Goal: Information Seeking & Learning: Learn about a topic

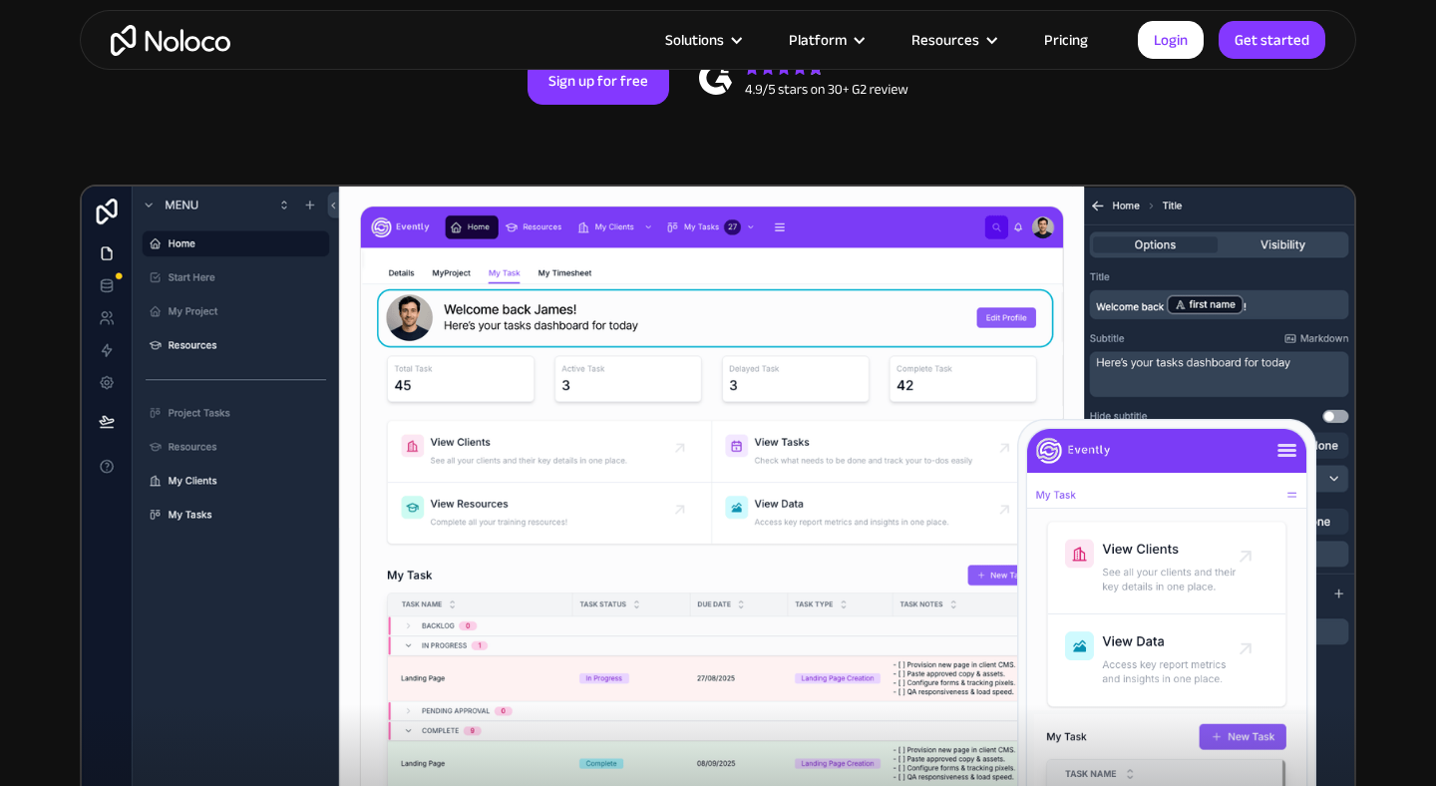
scroll to position [489, 0]
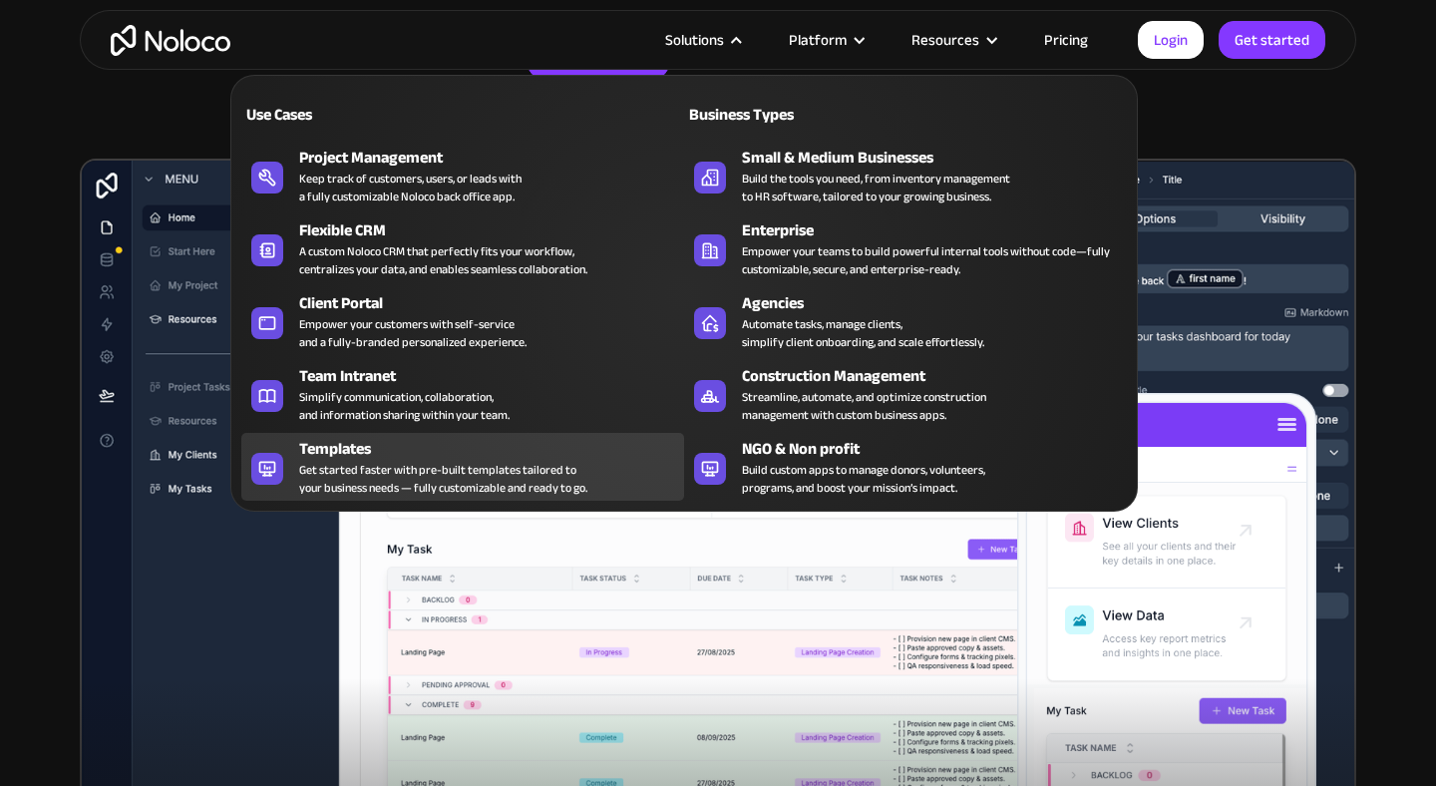
click at [391, 455] on div "Templates" at bounding box center [496, 449] width 394 height 24
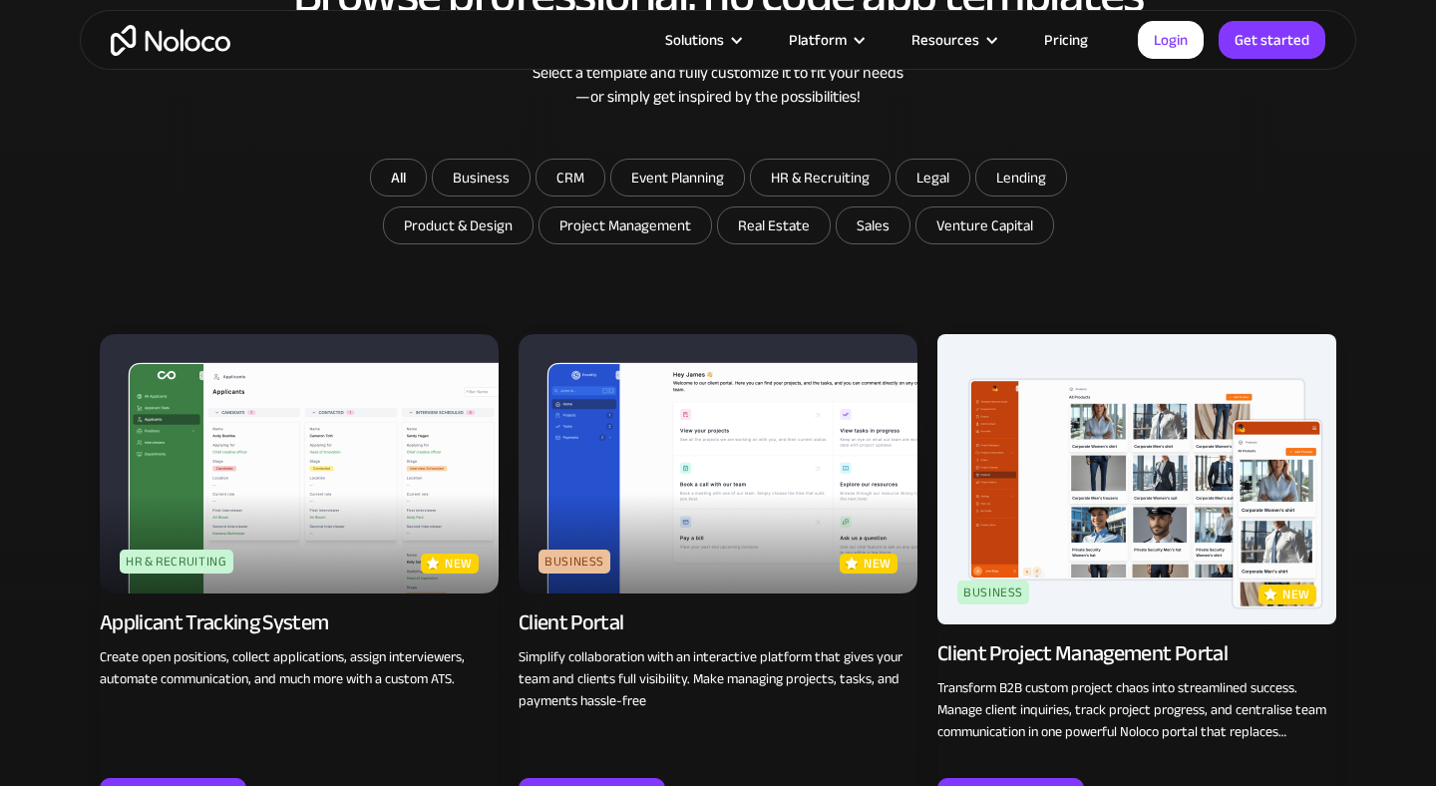
scroll to position [1120, 0]
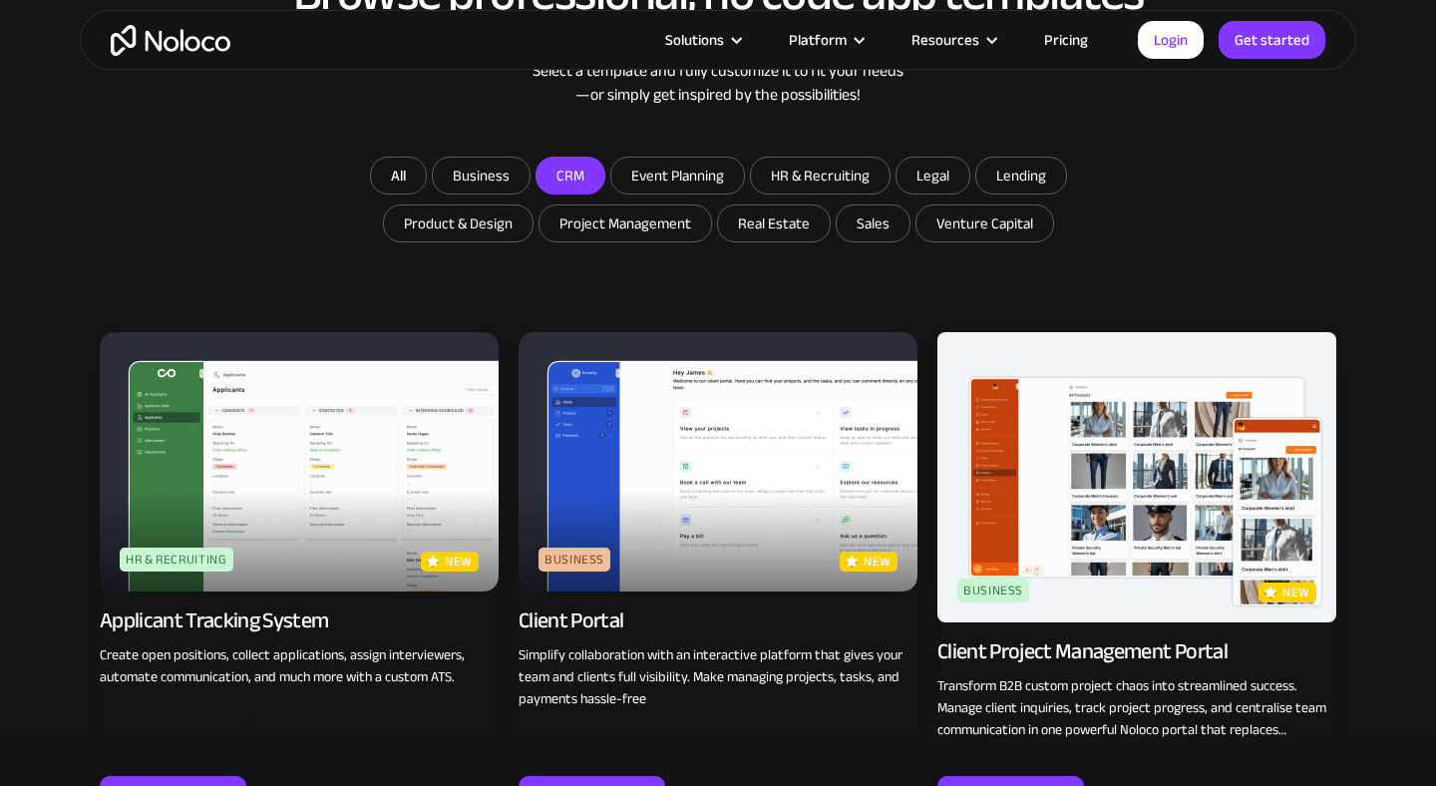
click at [579, 182] on input "CRM" at bounding box center [570, 176] width 68 height 36
checkbox input "true"
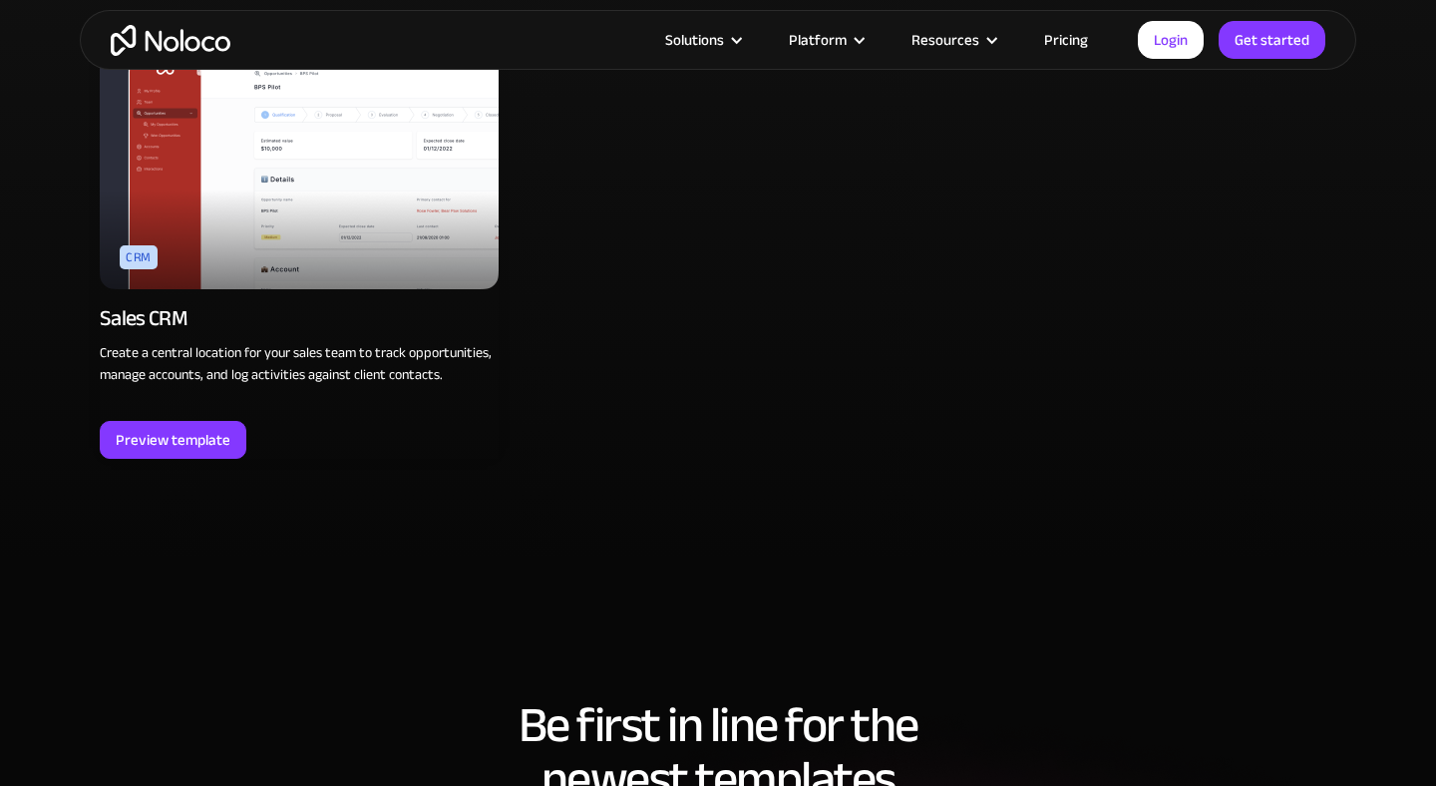
scroll to position [1445, 0]
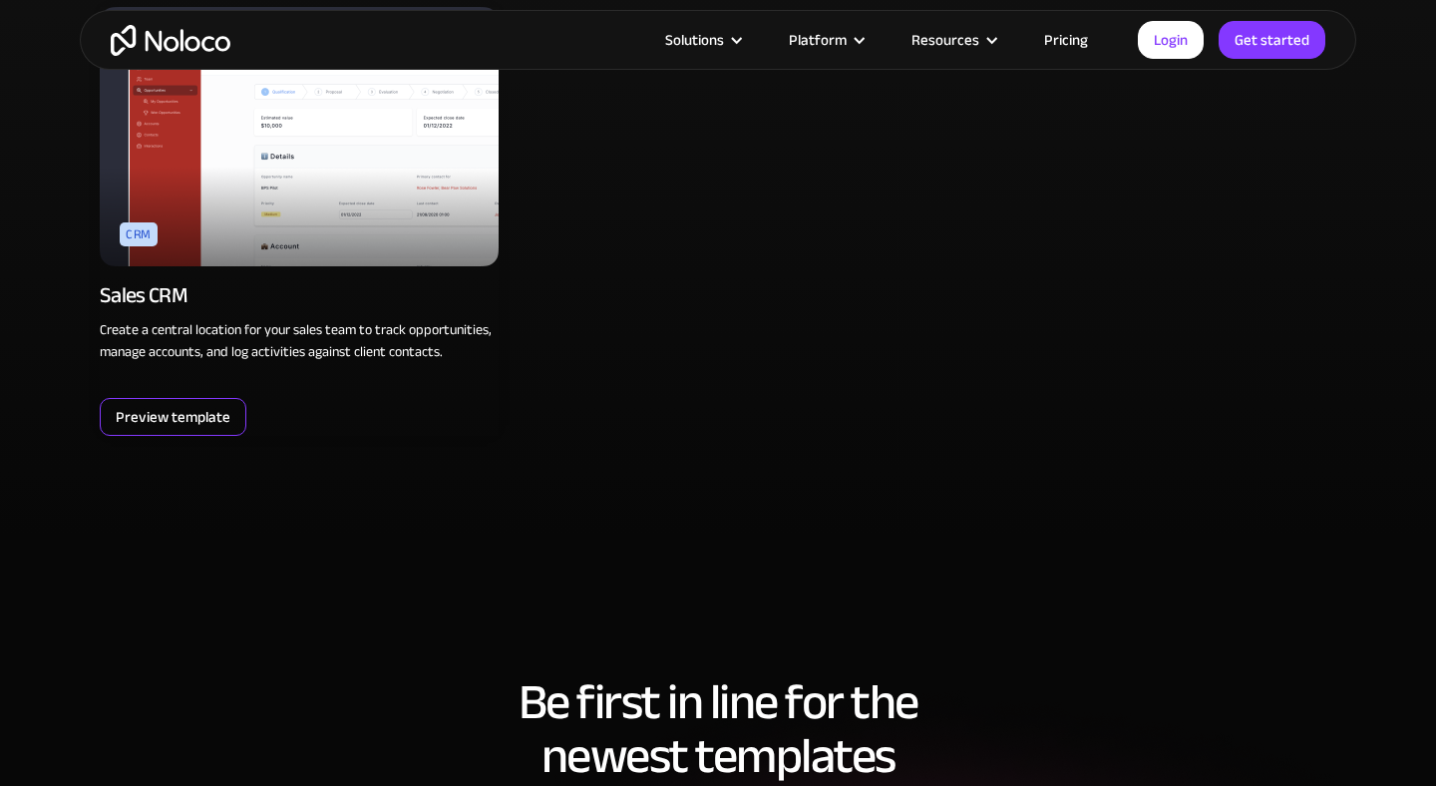
click at [219, 417] on div "Preview template" at bounding box center [173, 417] width 115 height 26
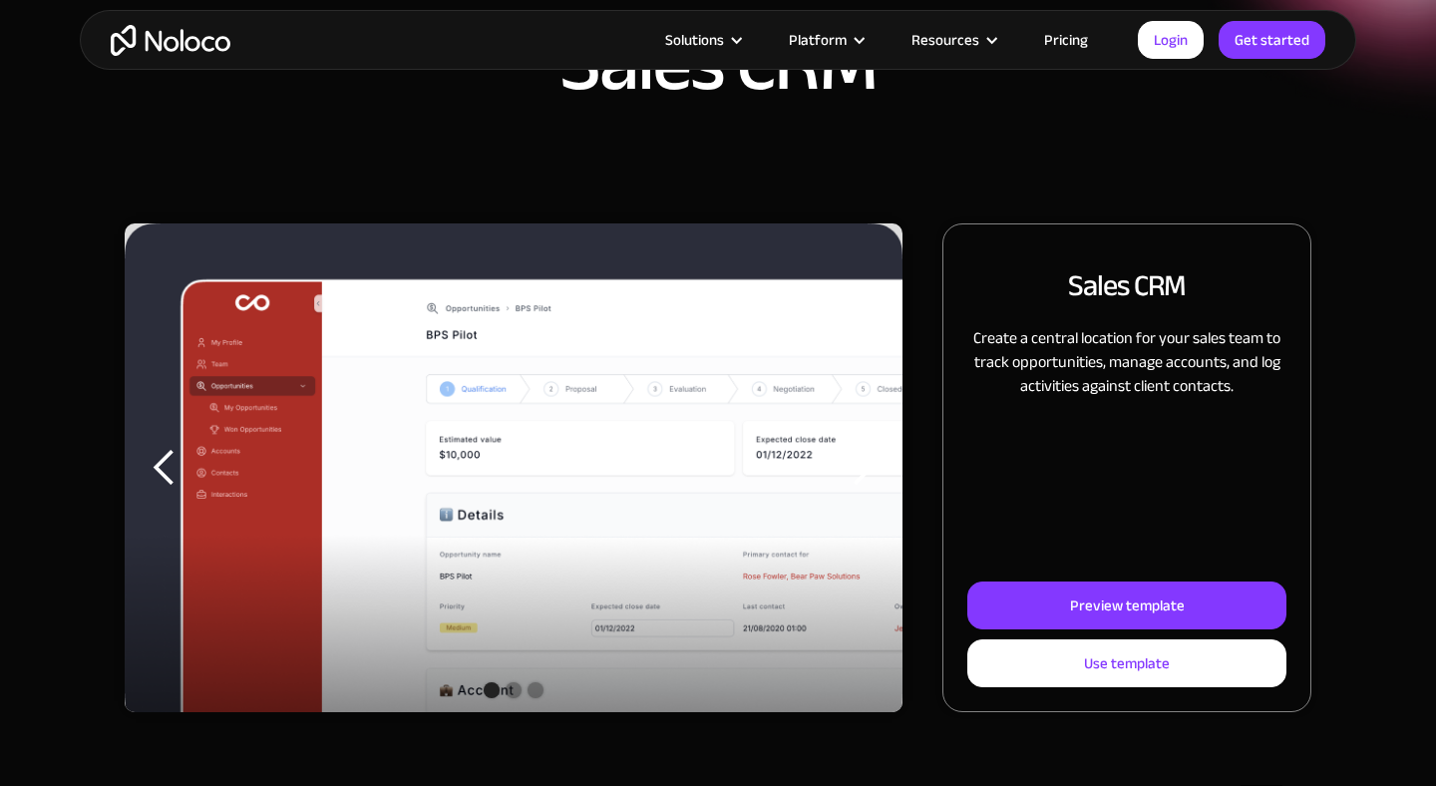
scroll to position [118, 0]
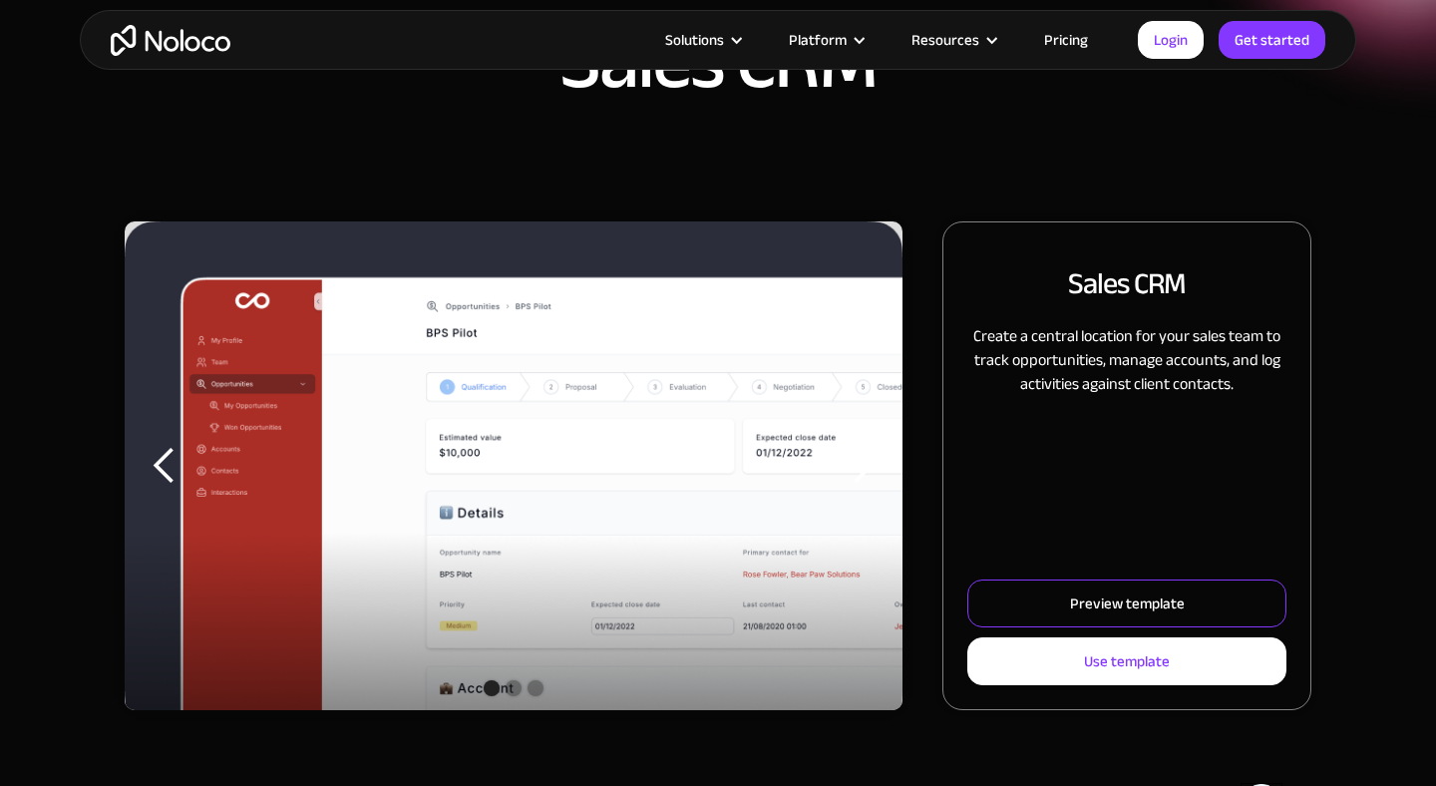
click at [1059, 612] on link "Preview template" at bounding box center [1126, 603] width 319 height 48
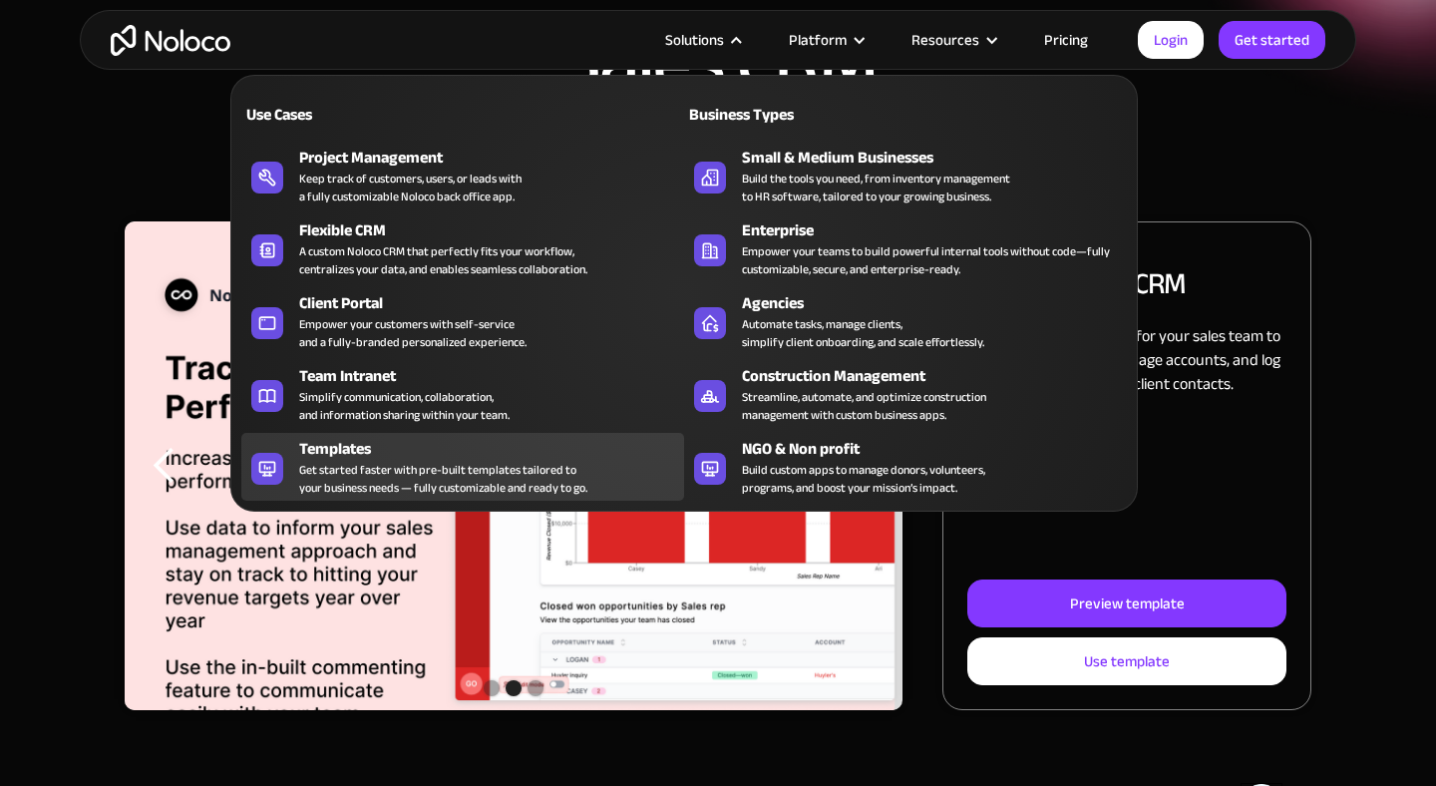
click at [310, 475] on div "Get started faster with pre-built templates tailored to your business needs — f…" at bounding box center [443, 479] width 288 height 36
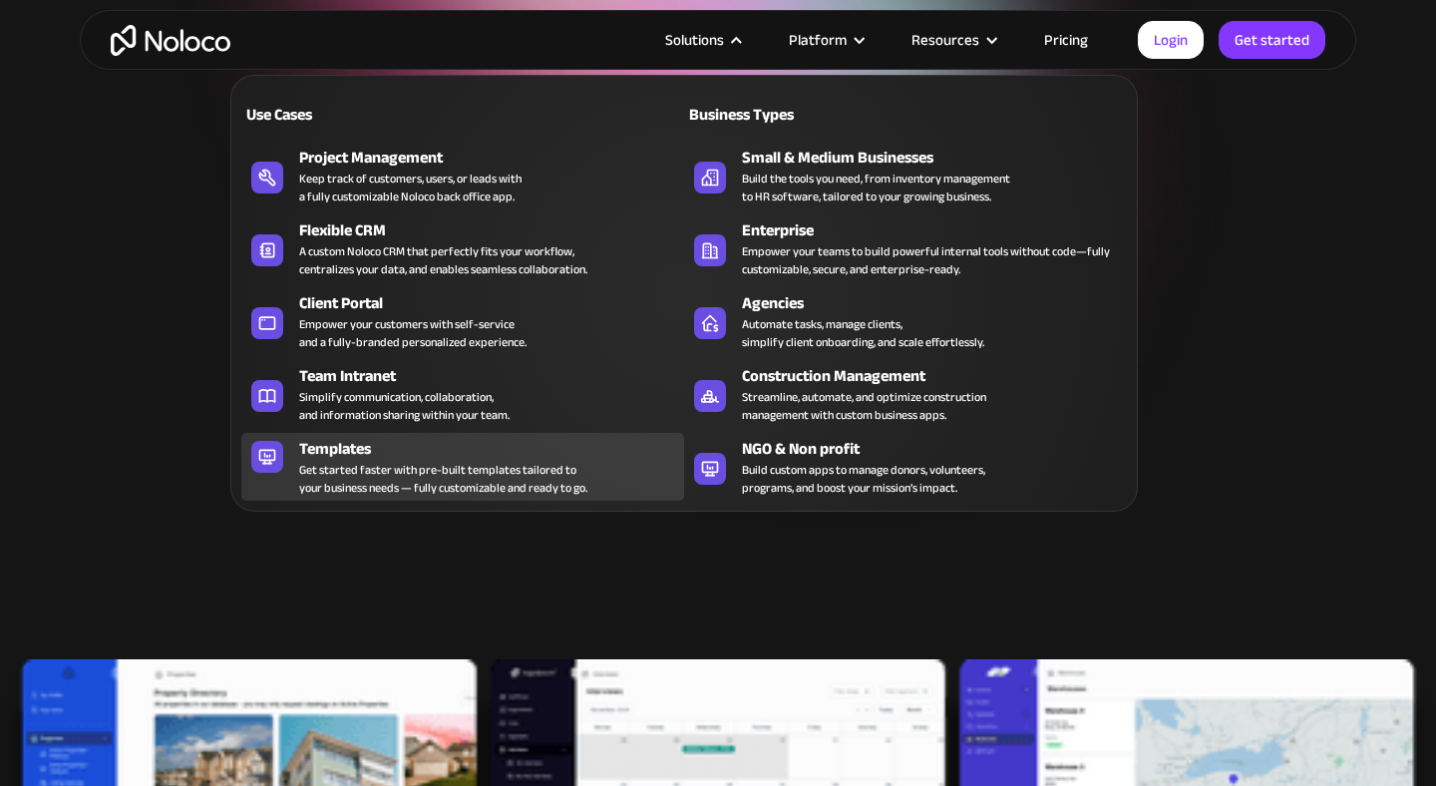
scroll to position [19, 0]
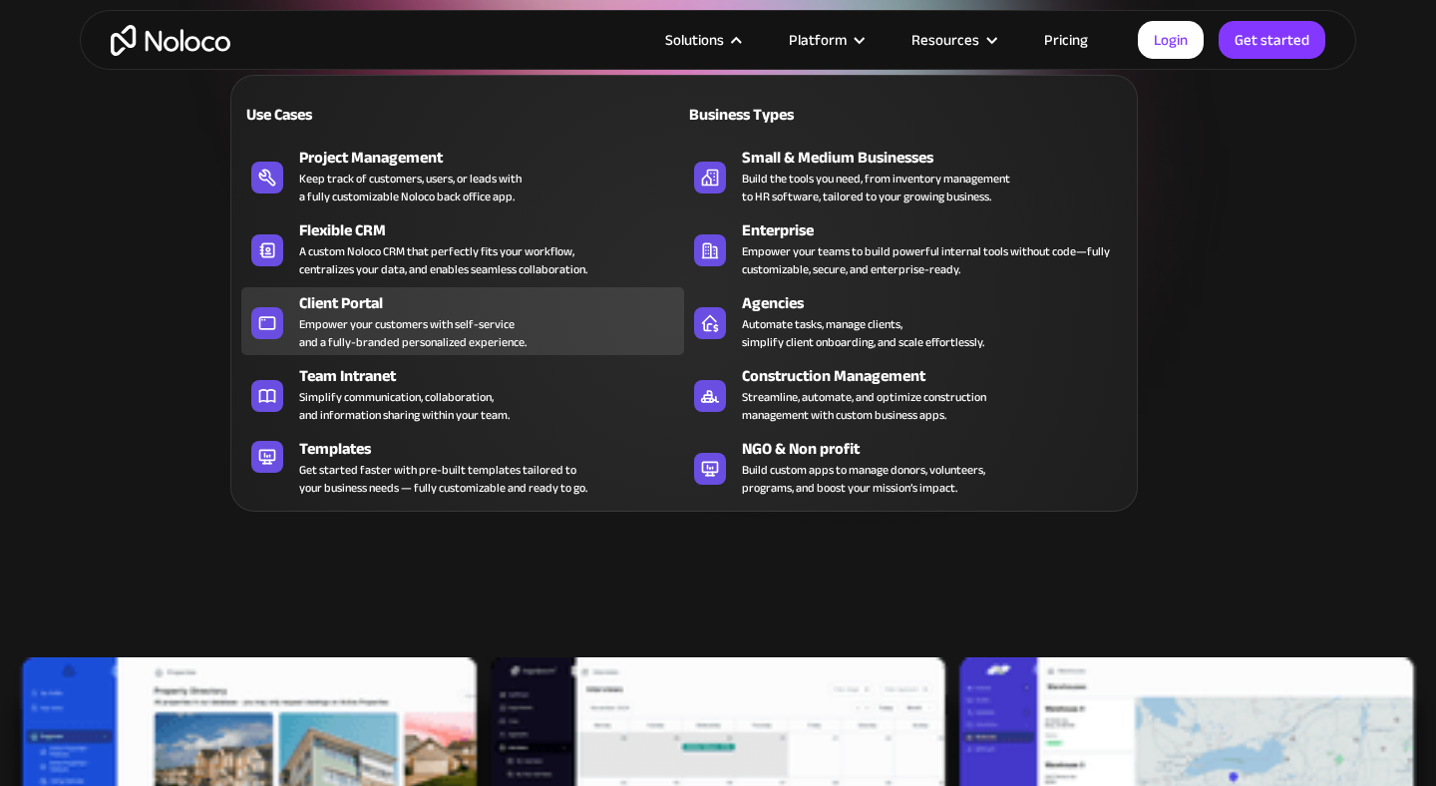
click at [459, 311] on div "Client Portal" at bounding box center [496, 303] width 394 height 24
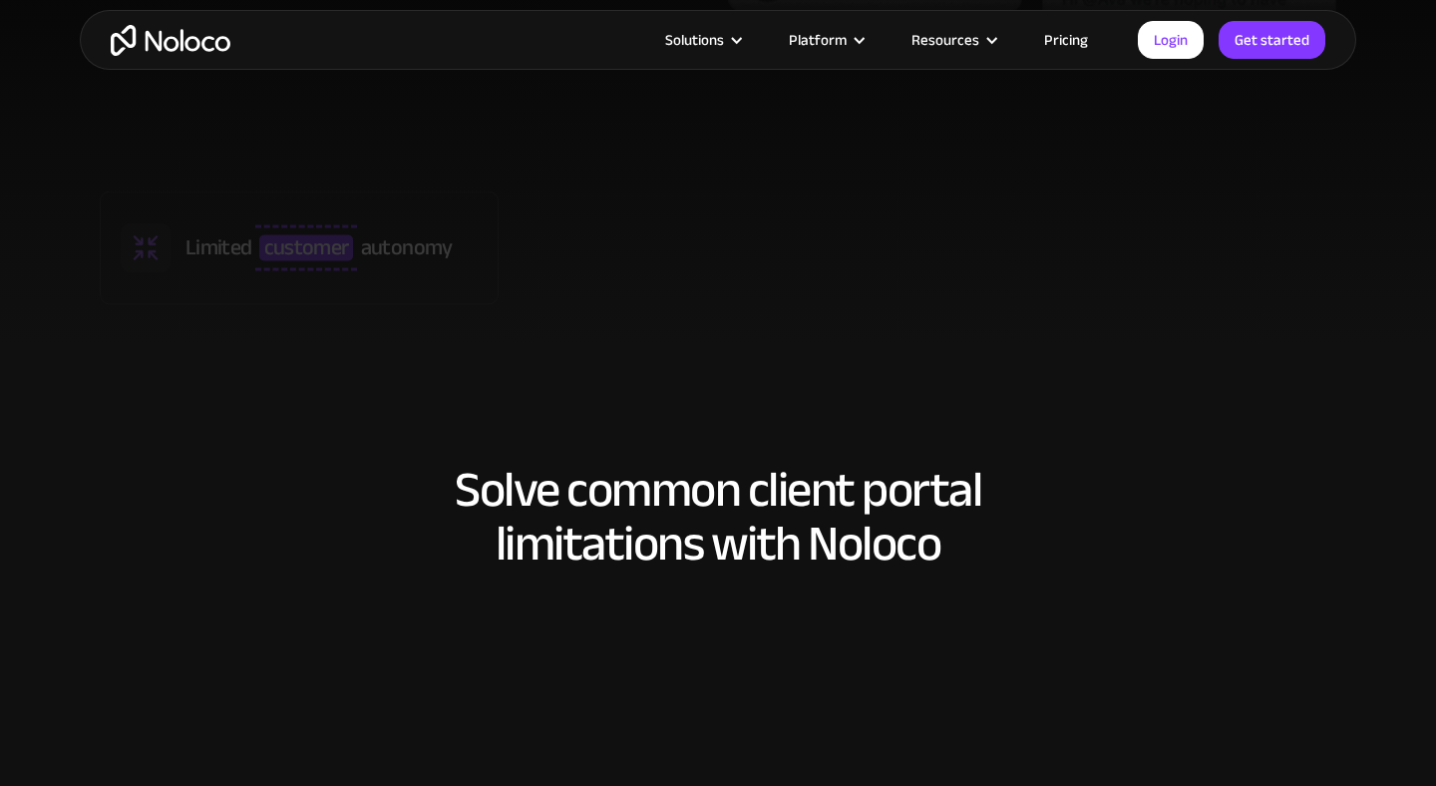
scroll to position [1324, 0]
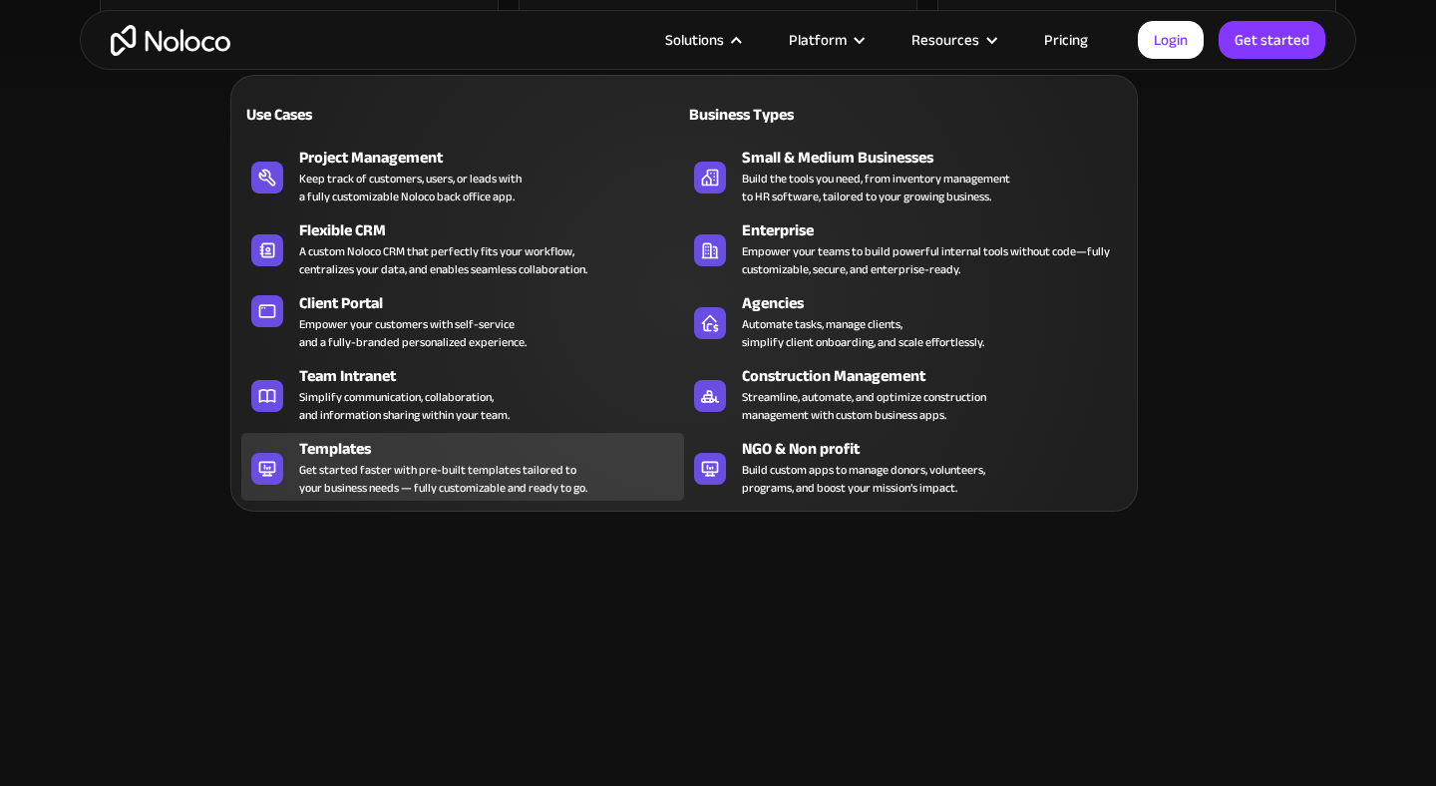
click at [340, 463] on div "Get started faster with pre-built templates tailored to your business needs — f…" at bounding box center [443, 479] width 288 height 36
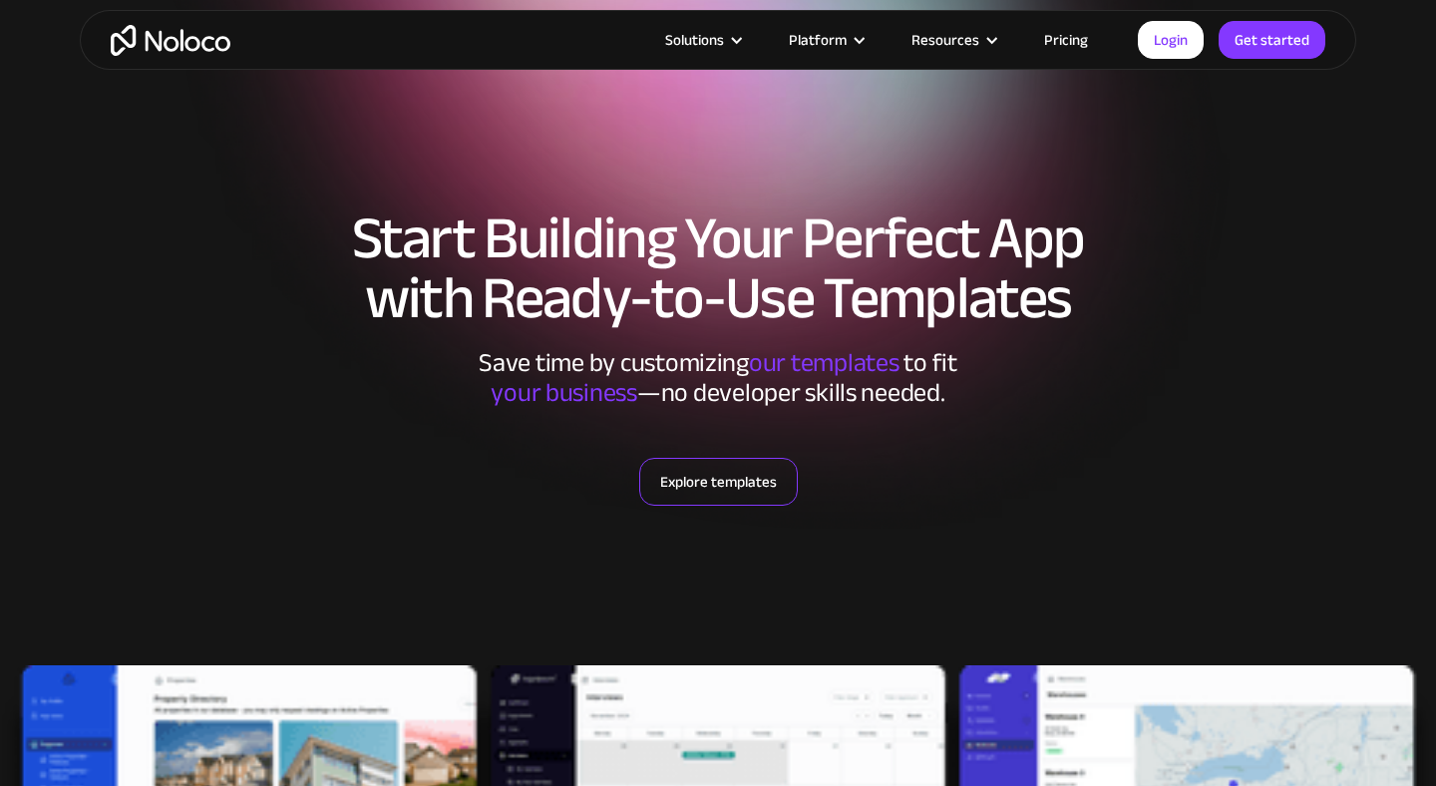
click at [714, 464] on link "Explore templates" at bounding box center [718, 482] width 159 height 48
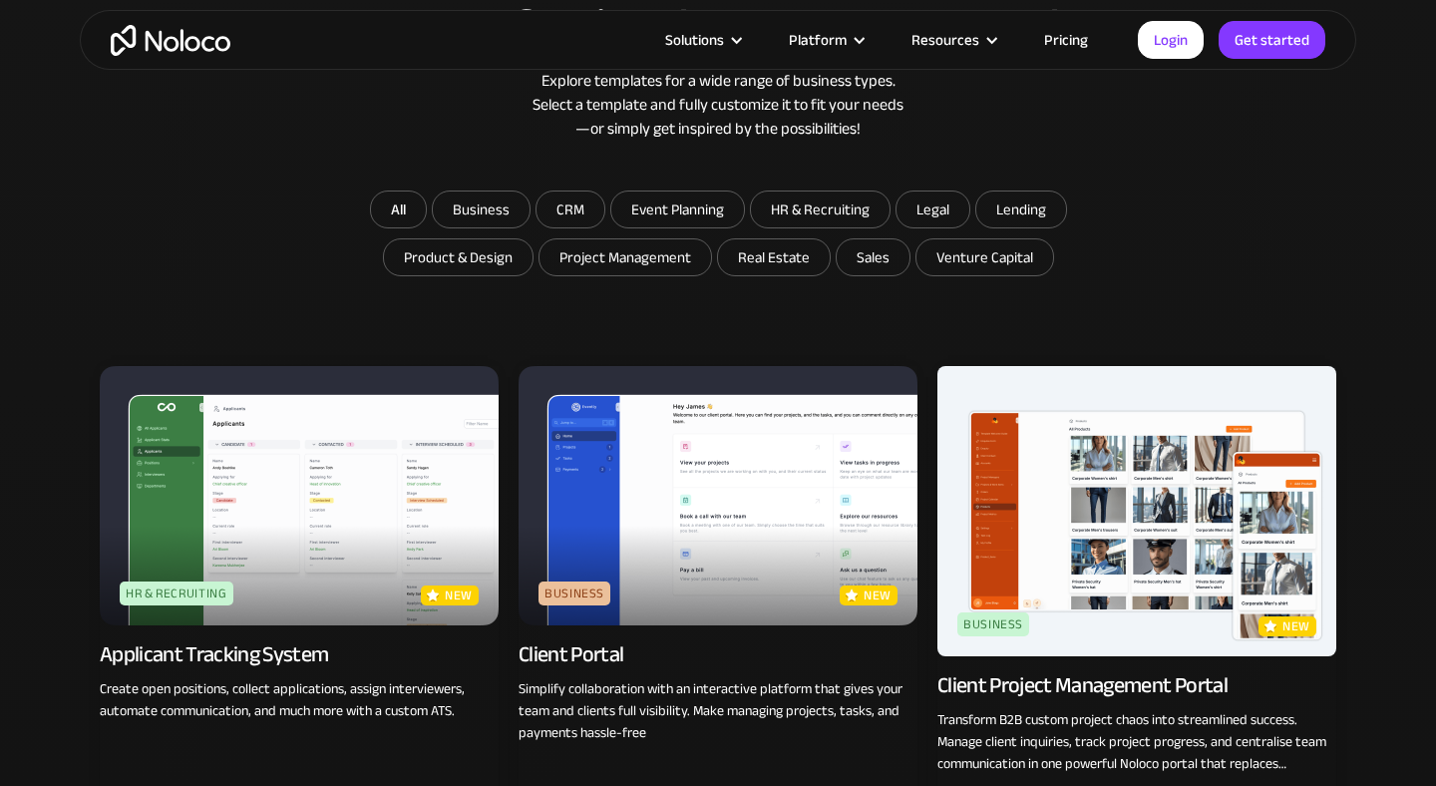
scroll to position [1087, 0]
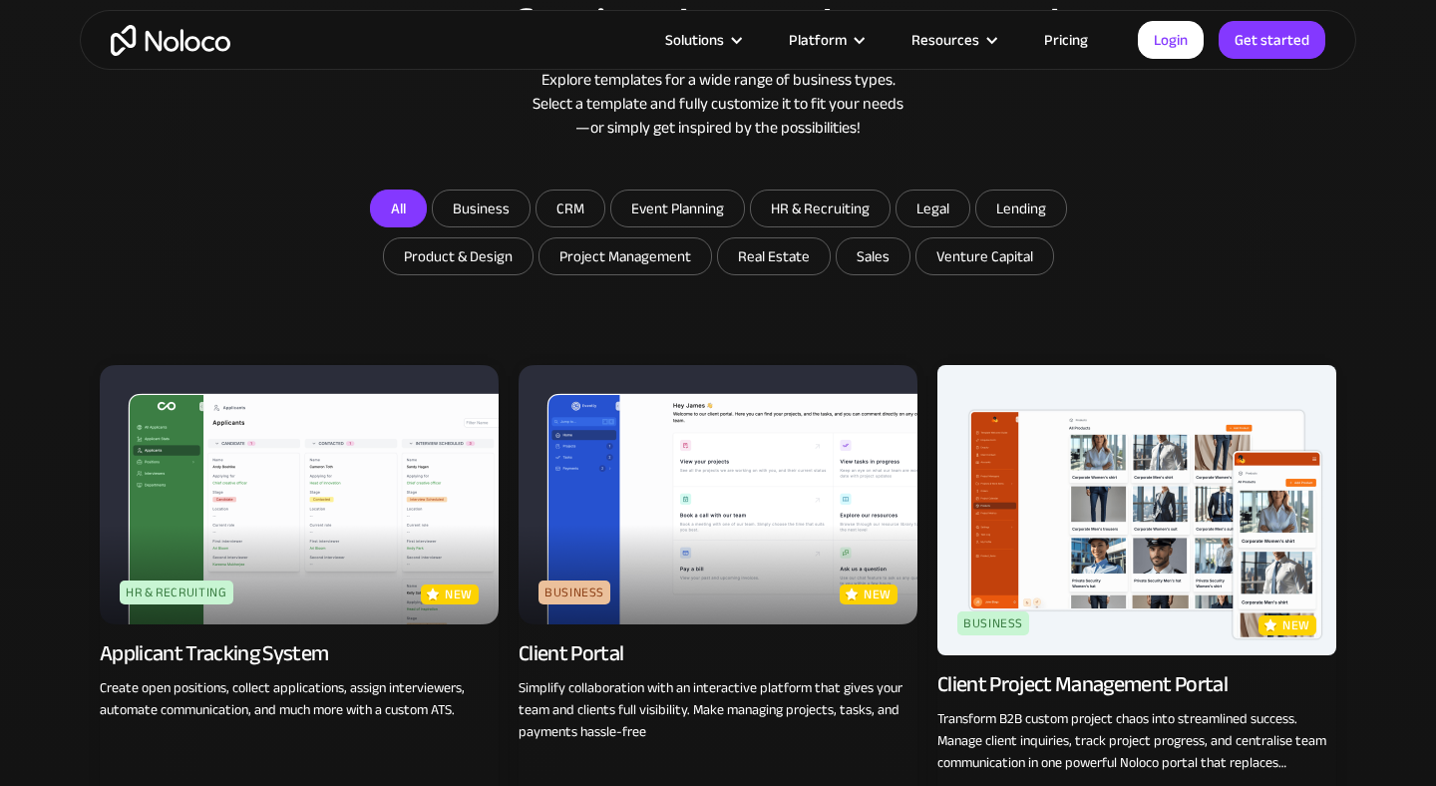
click at [392, 204] on link "All" at bounding box center [398, 208] width 57 height 38
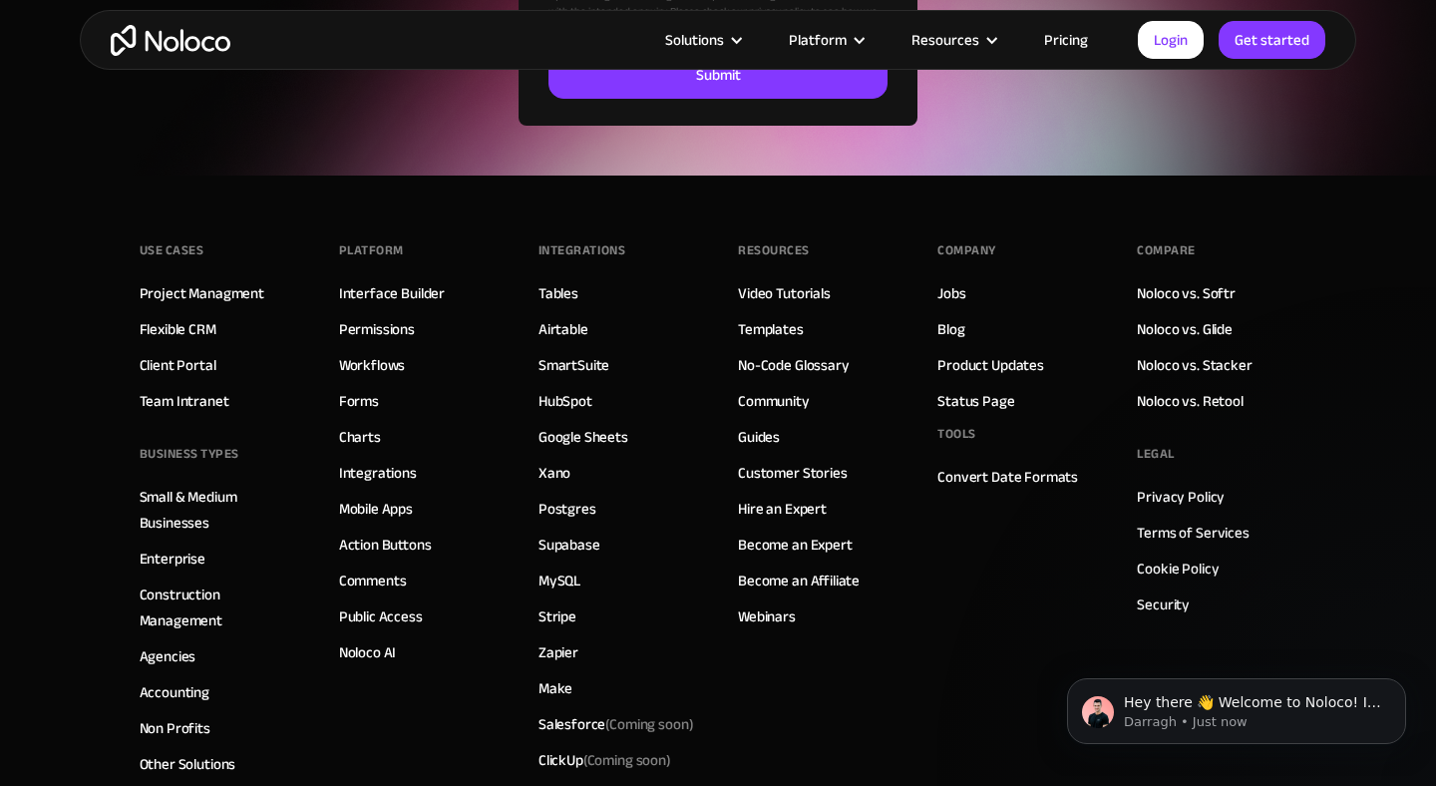
scroll to position [7323, 0]
